Goal: Check status: Check status

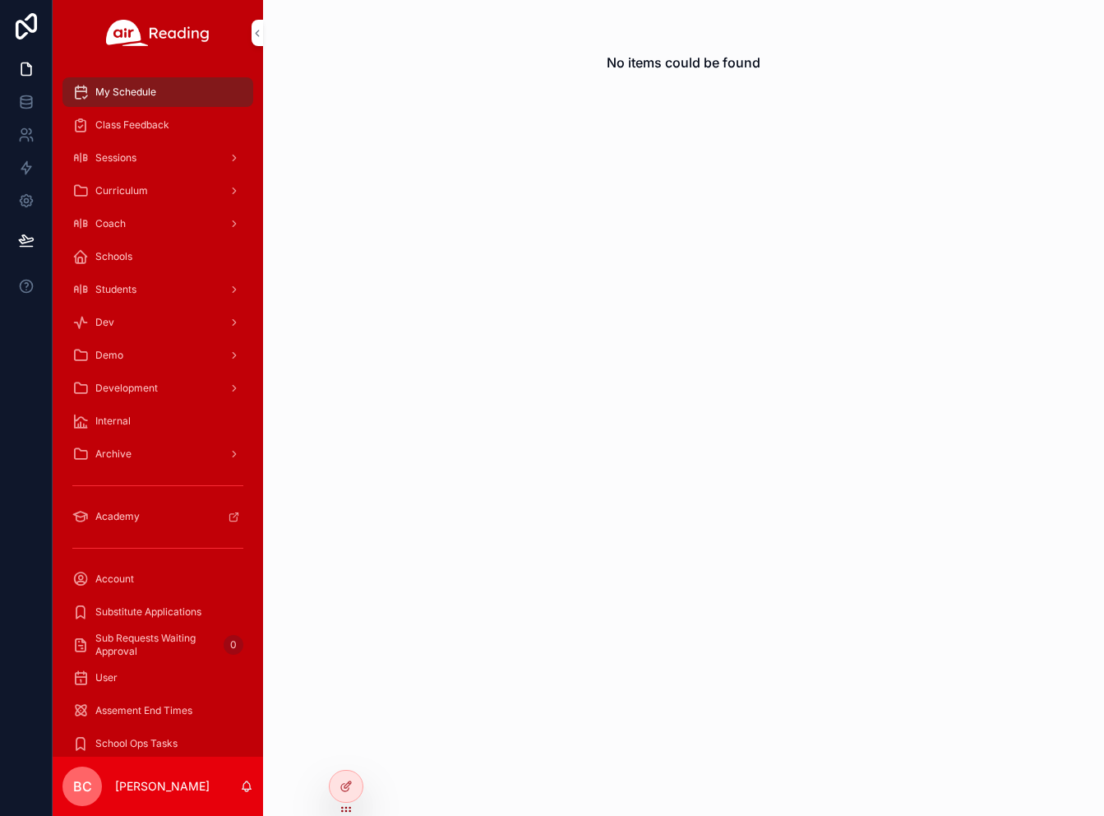
click at [0, 0] on icon at bounding box center [0, 0] width 0 height 0
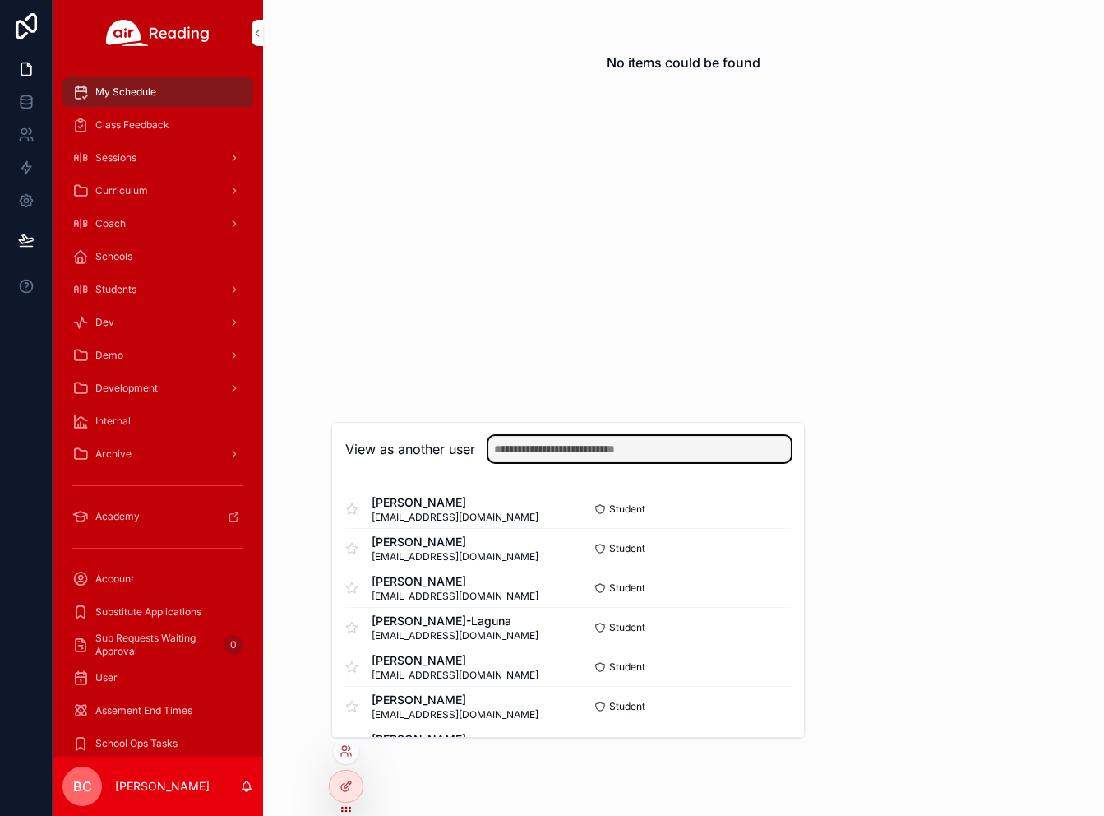
click at [518, 438] on input "text" at bounding box center [639, 449] width 303 height 26
type input "*******"
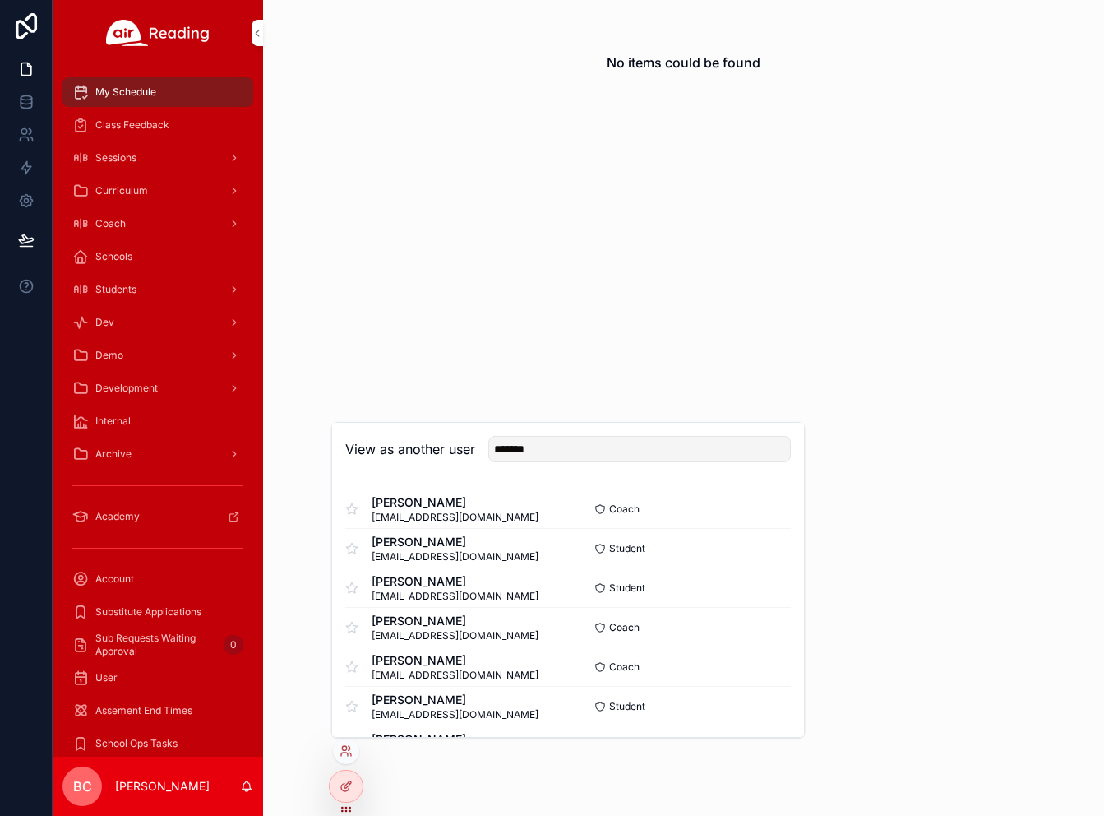
click at [0, 0] on button "Select" at bounding box center [0, 0] width 0 height 0
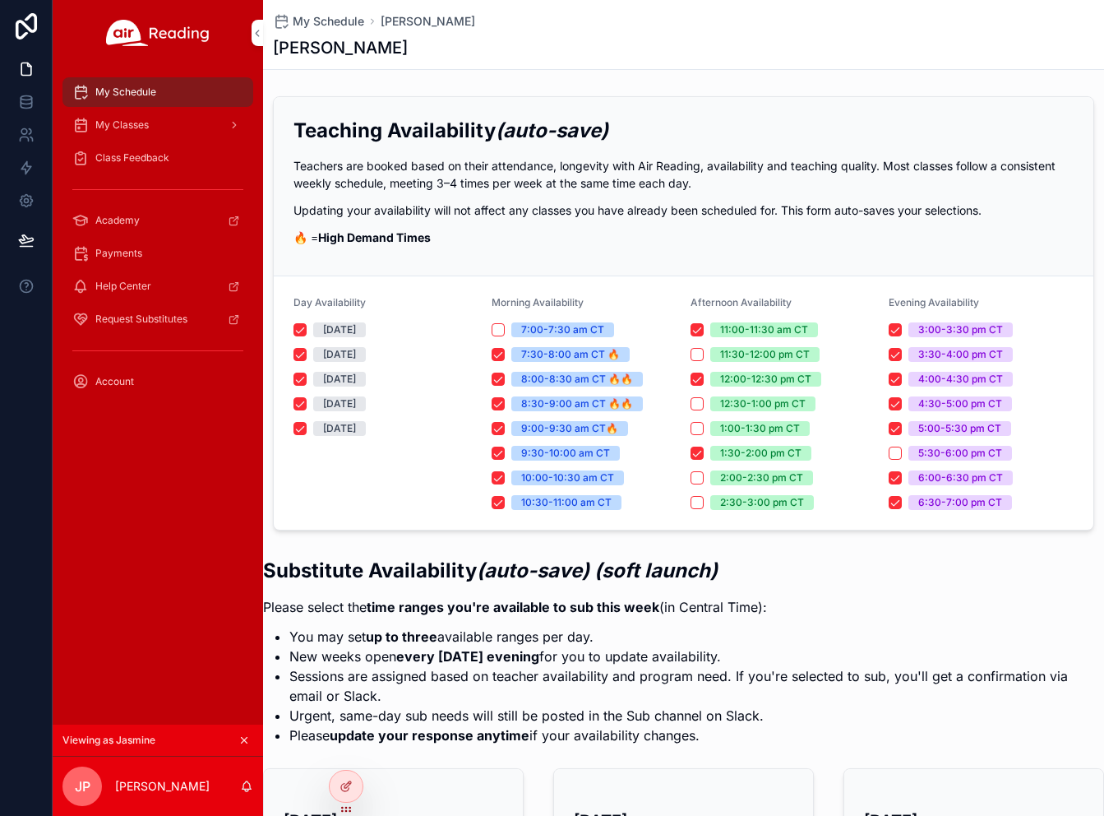
click at [167, 257] on div "Payments" at bounding box center [157, 253] width 171 height 26
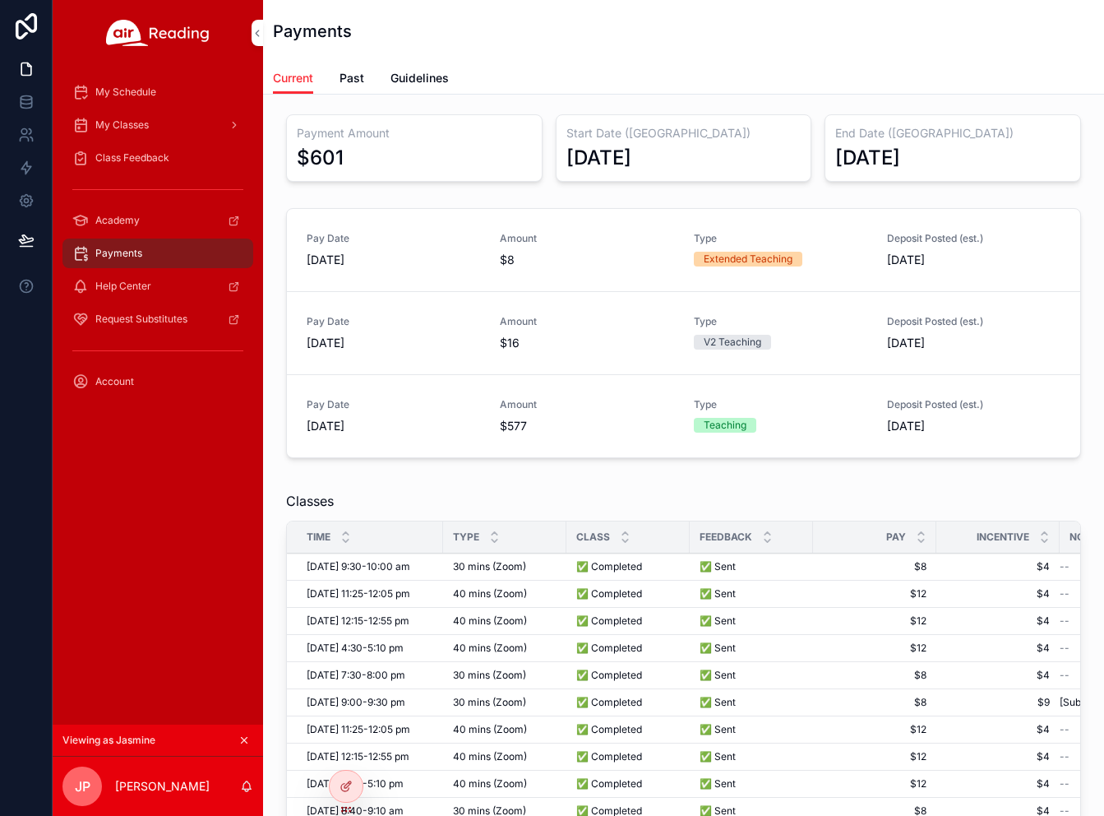
click at [347, 87] on link "Past" at bounding box center [352, 79] width 25 height 33
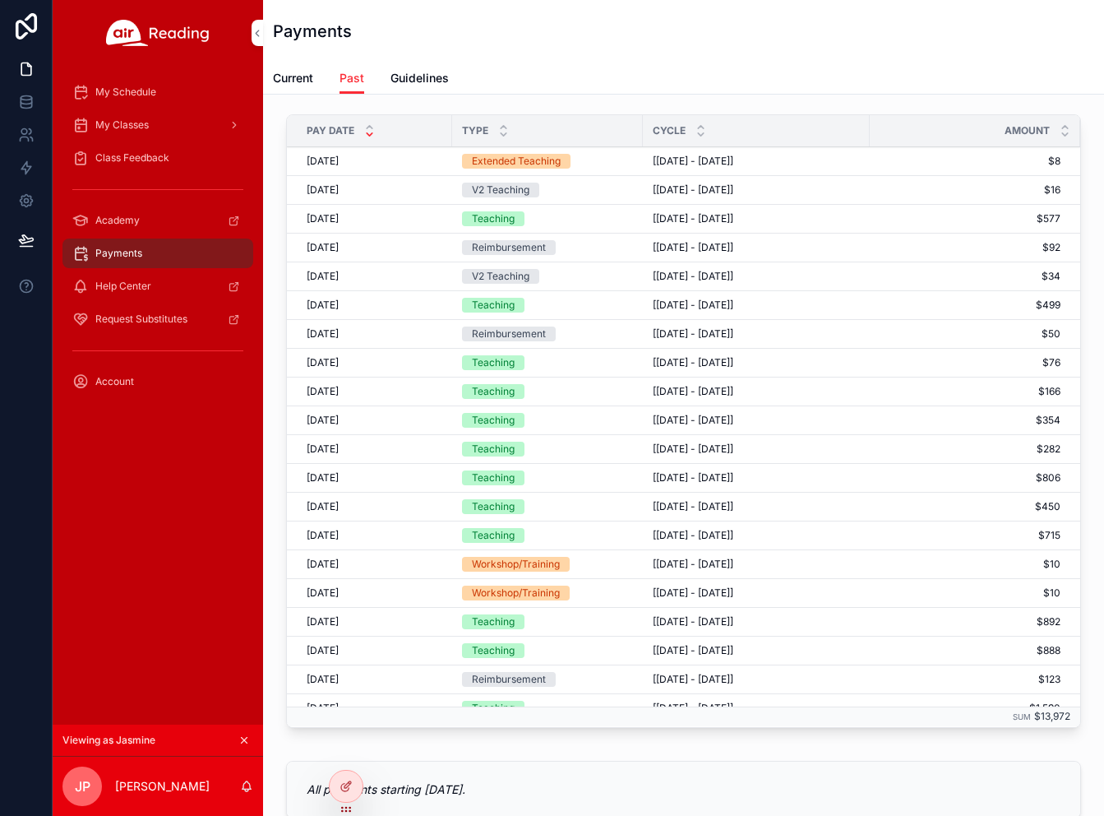
click at [0, 0] on icon at bounding box center [0, 0] width 0 height 0
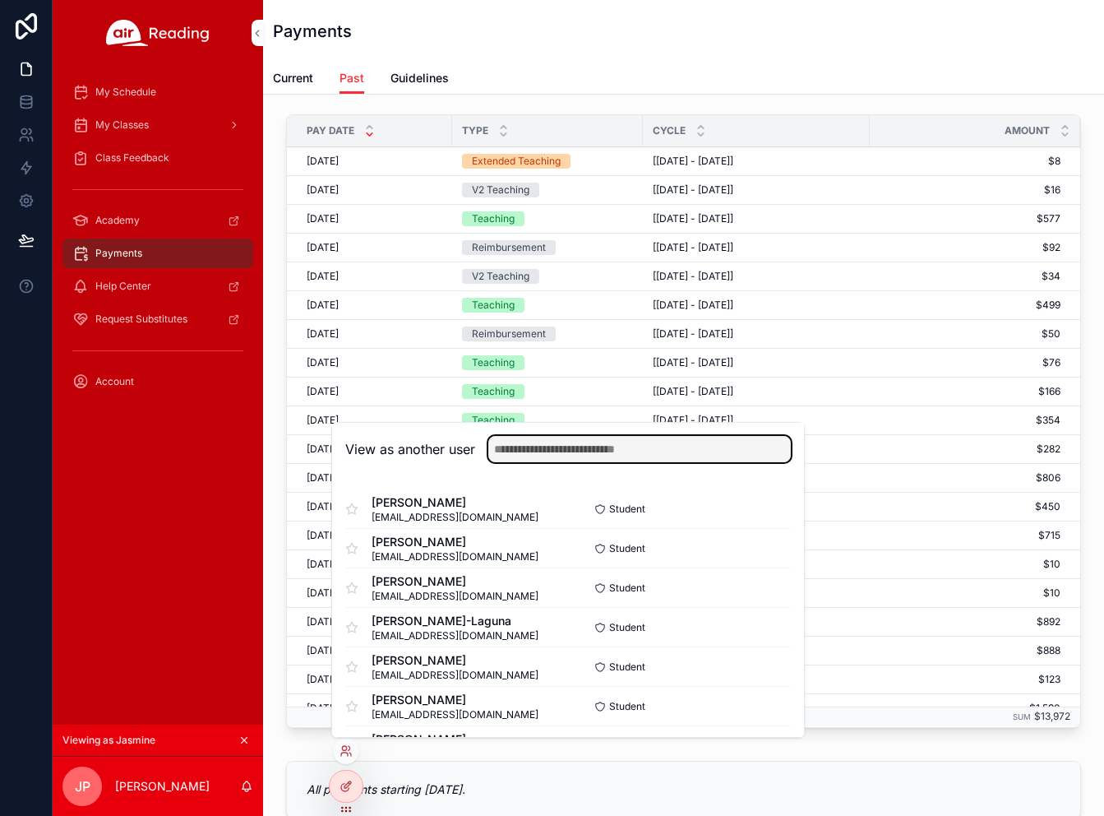
click at [553, 451] on input "text" at bounding box center [639, 449] width 303 height 26
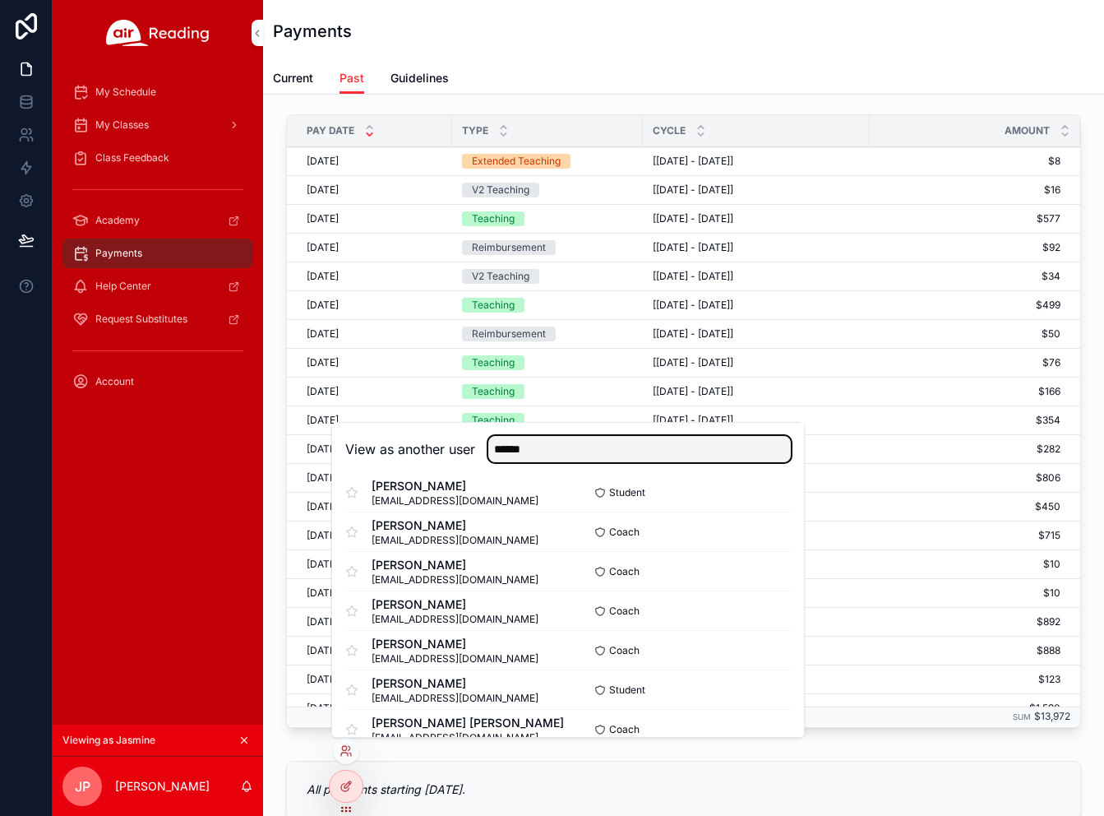
type input "******"
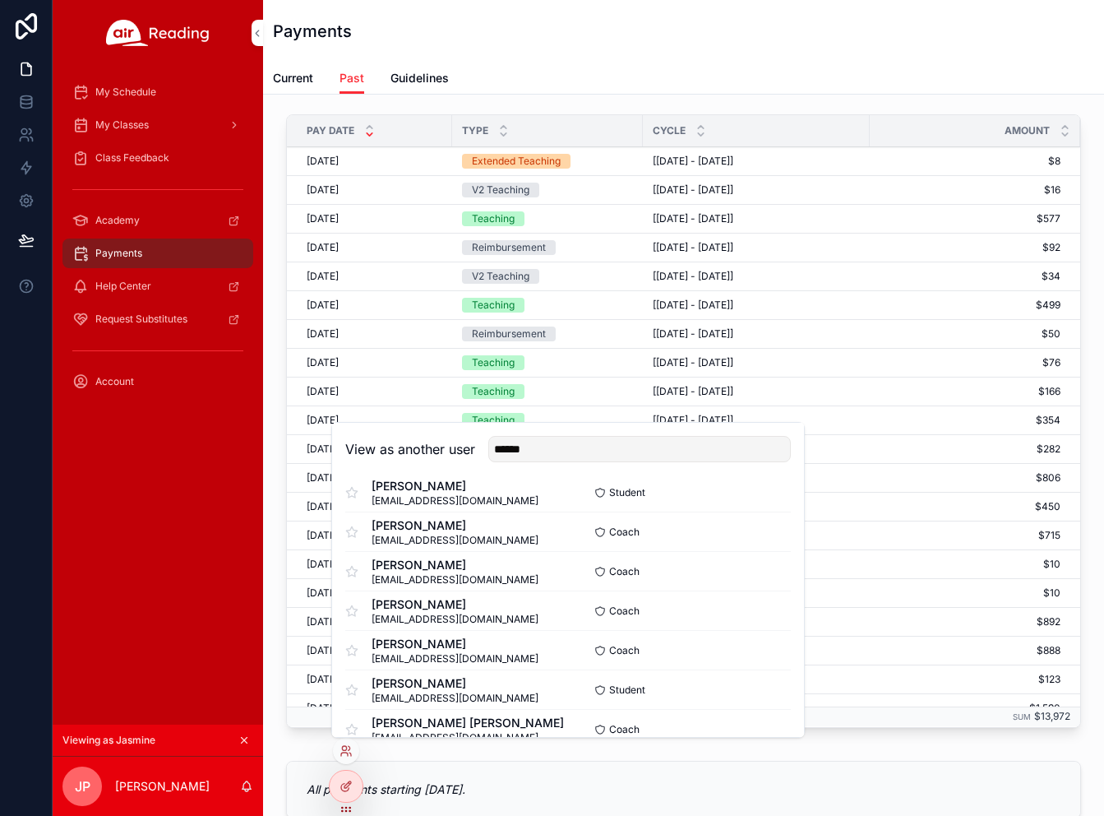
click at [0, 0] on button "Select" at bounding box center [0, 0] width 0 height 0
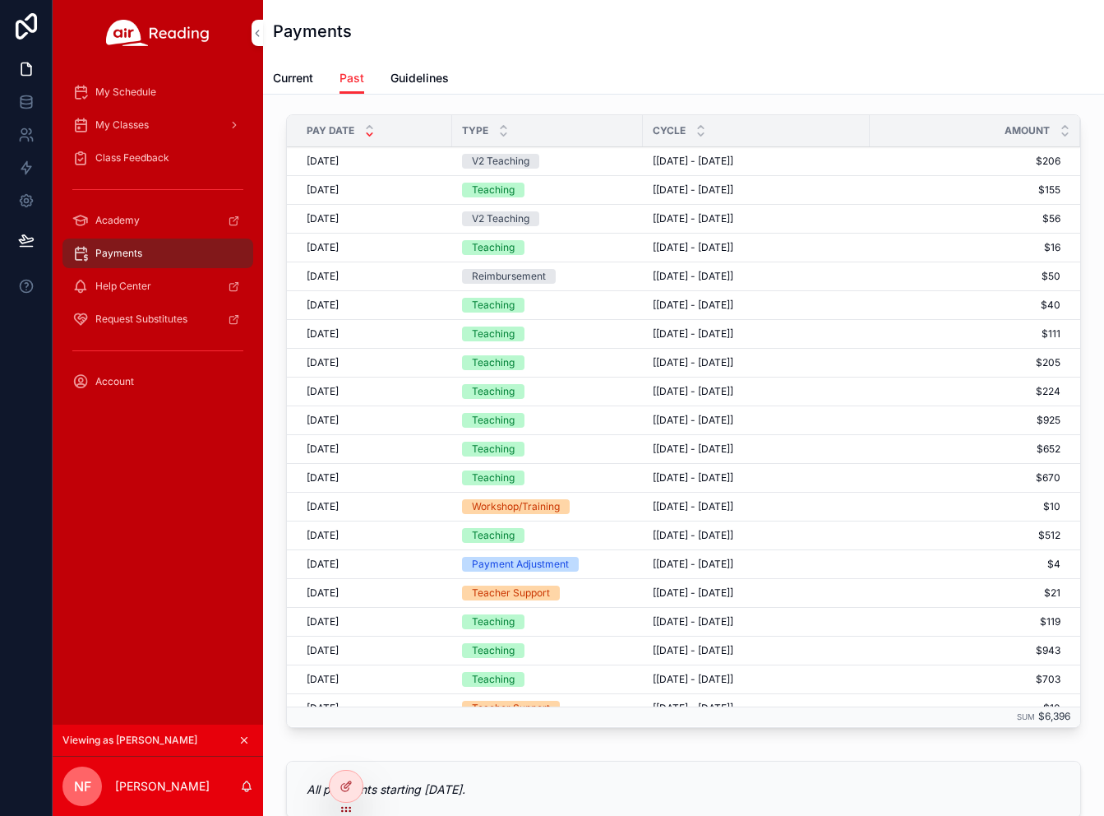
click at [565, 280] on div "Reimbursement" at bounding box center [547, 276] width 171 height 15
click at [307, 86] on span "Current" at bounding box center [293, 78] width 40 height 16
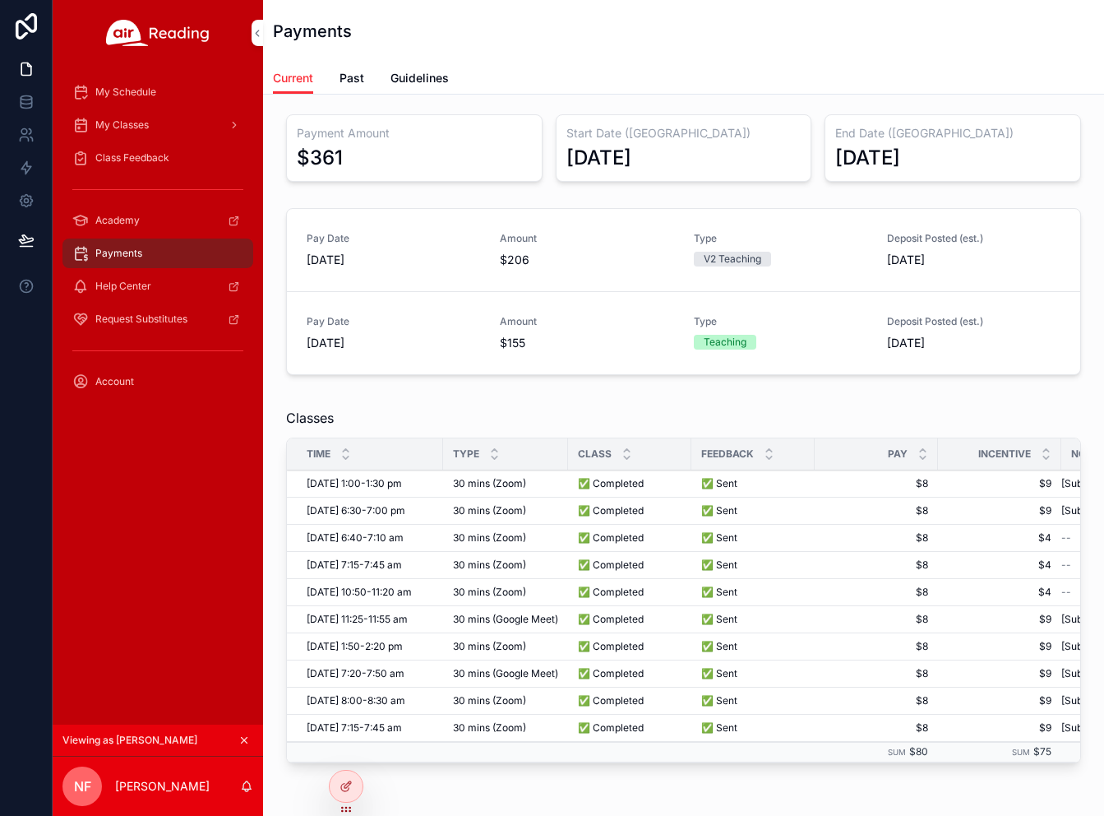
click at [351, 86] on link "Past" at bounding box center [352, 79] width 25 height 33
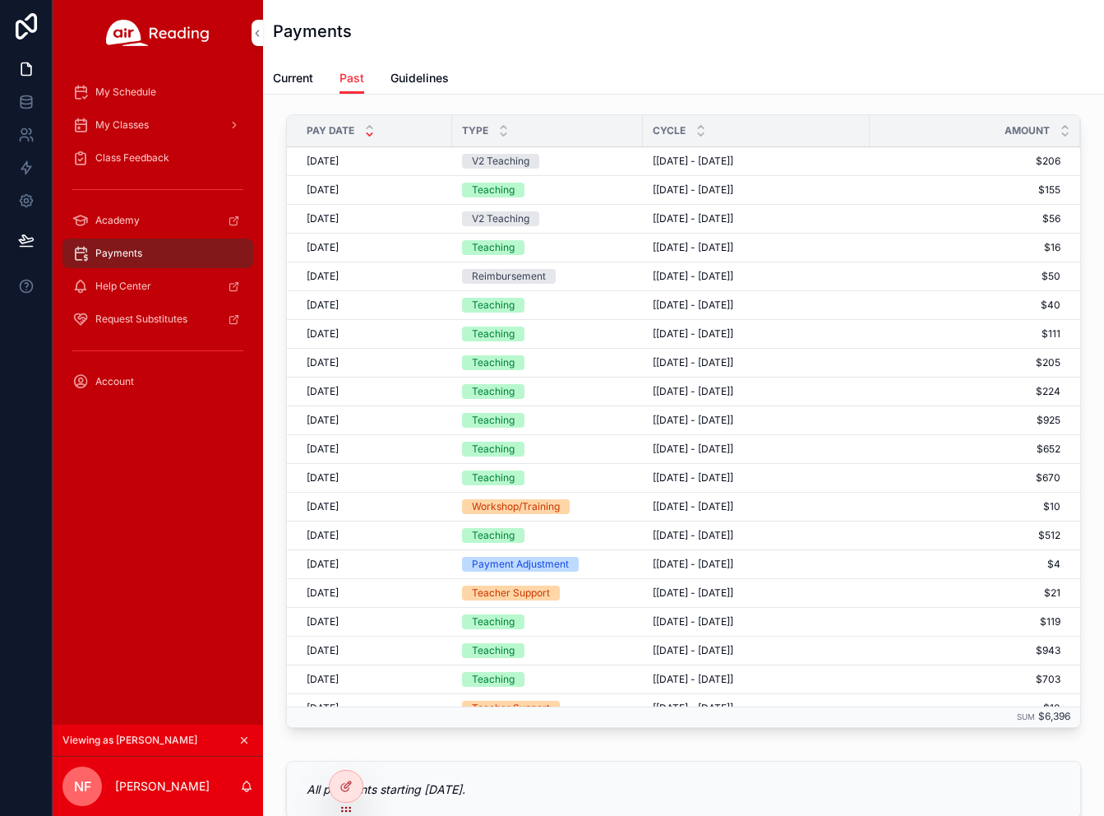
click at [557, 48] on div "Payments" at bounding box center [683, 31] width 821 height 62
